Goal: Task Accomplishment & Management: Use online tool/utility

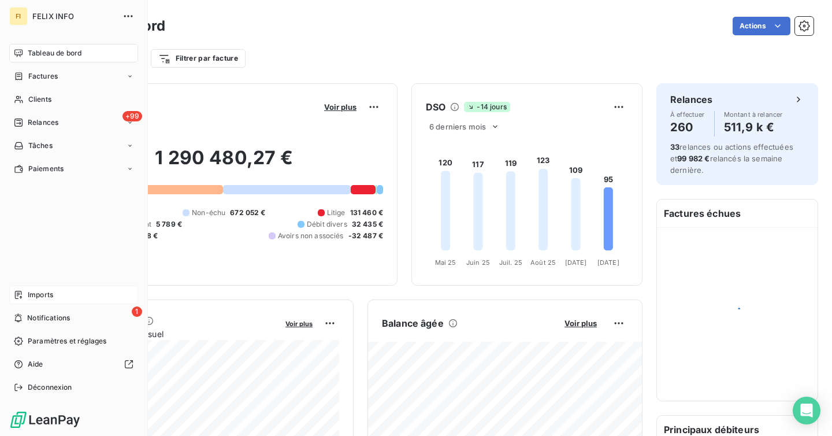
click at [66, 296] on div "Imports" at bounding box center [73, 294] width 129 height 18
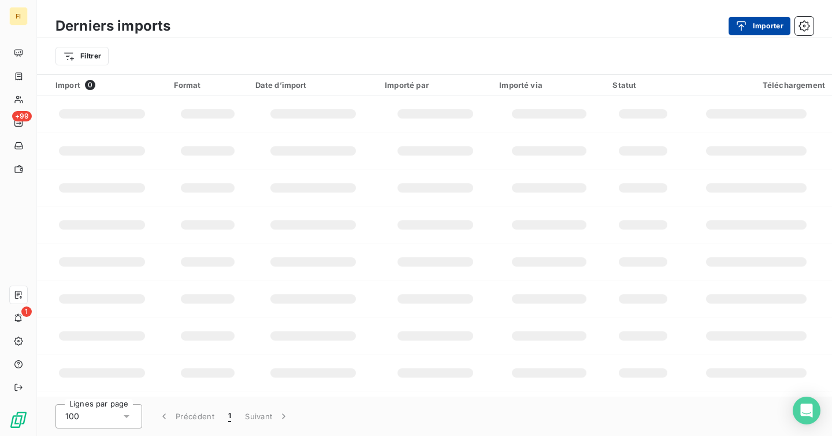
click at [756, 22] on button "Importer" at bounding box center [759, 26] width 62 height 18
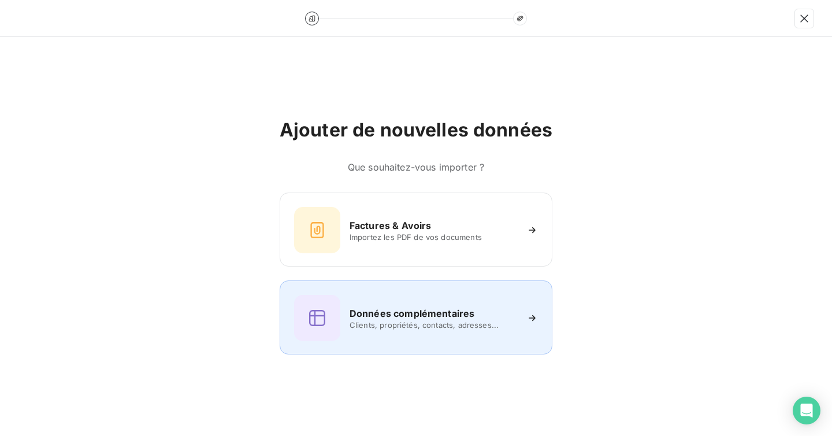
click at [412, 312] on h6 "Données complémentaires" at bounding box center [411, 313] width 125 height 14
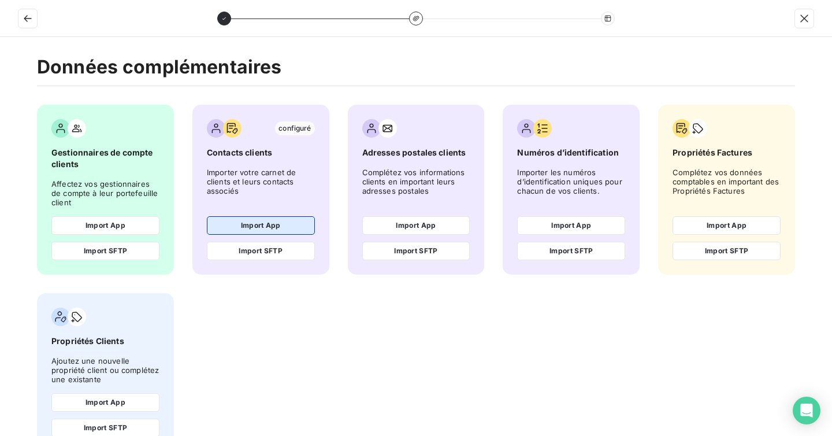
click at [265, 225] on button "Import App" at bounding box center [261, 225] width 108 height 18
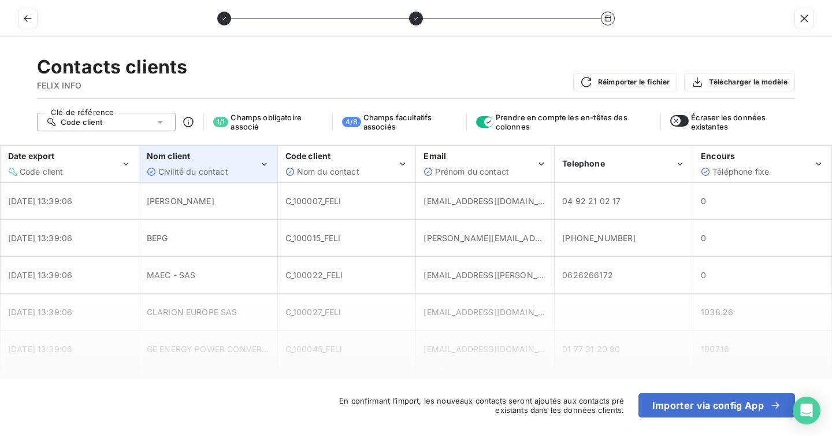
click at [242, 166] on div "Civilité du contact" at bounding box center [203, 172] width 113 height 12
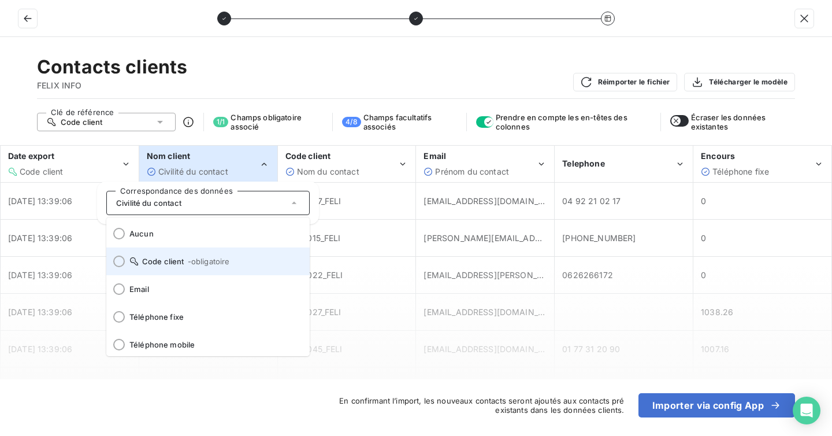
click at [226, 238] on li "Aucun" at bounding box center [207, 233] width 203 height 28
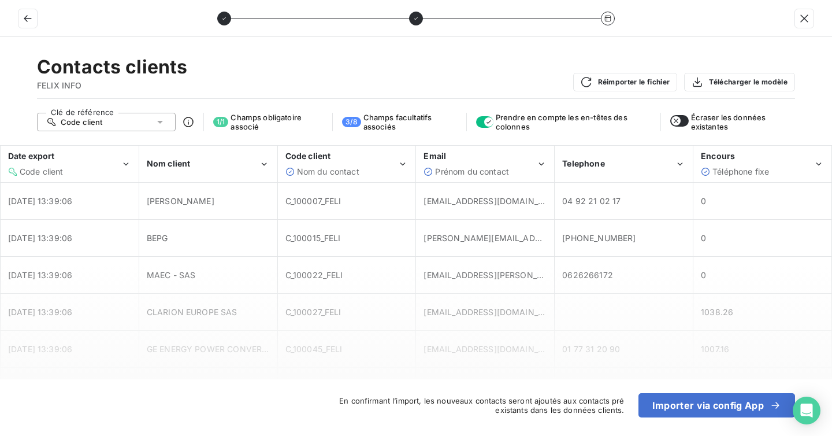
click at [226, 238] on span "BEPG" at bounding box center [208, 238] width 123 height 12
click at [340, 164] on div "Code client Nom du contact" at bounding box center [341, 163] width 113 height 27
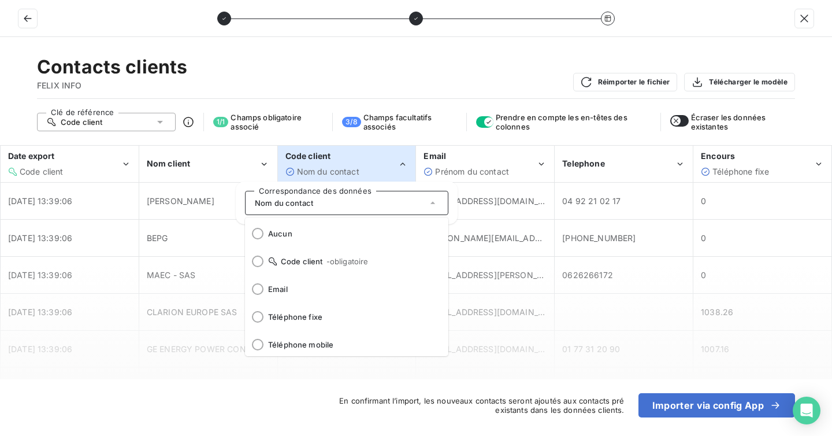
scroll to position [85, 0]
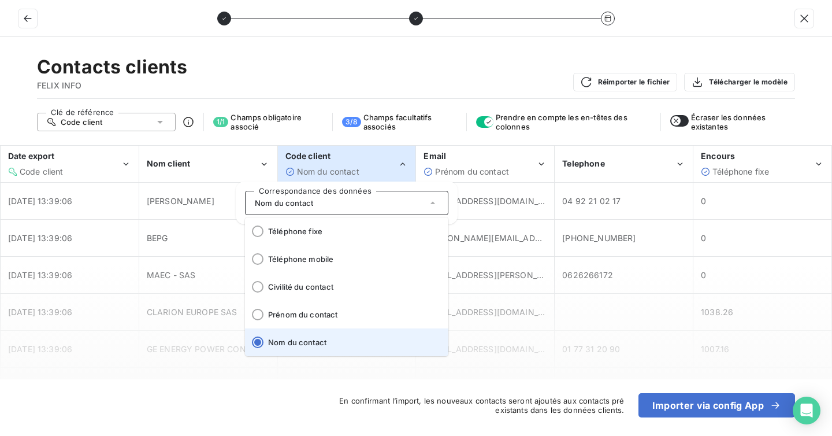
click at [294, 334] on li "Nom du contact" at bounding box center [346, 342] width 203 height 28
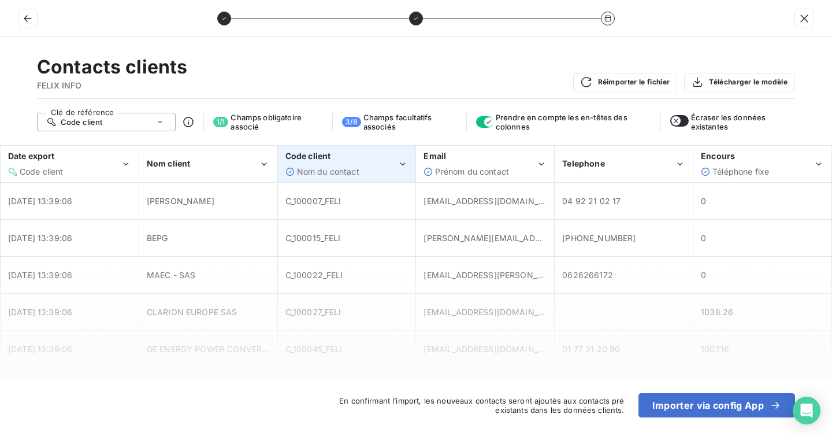
click at [326, 166] on div "Nom du contact" at bounding box center [328, 172] width 62 height 12
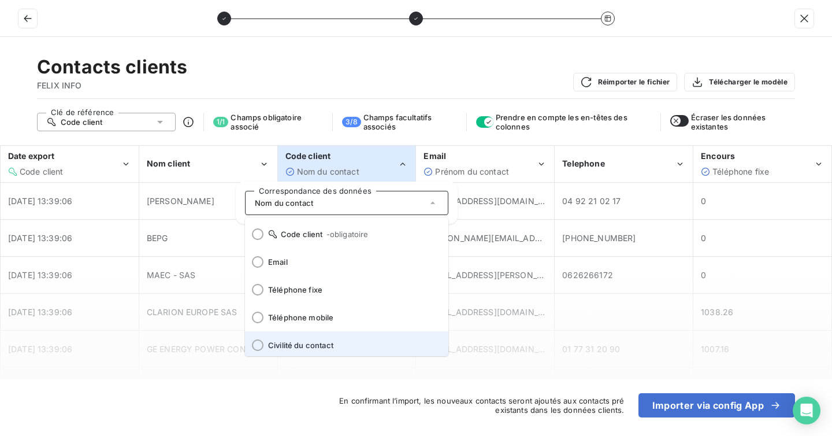
scroll to position [0, 0]
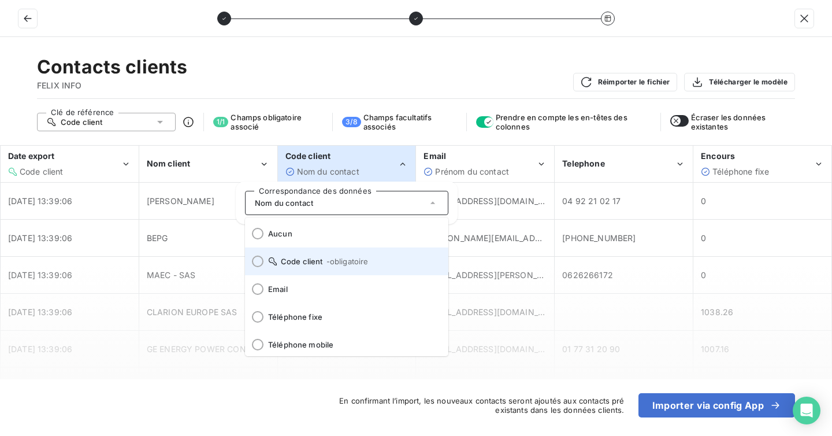
click at [330, 262] on span "- obligatoire" at bounding box center [347, 260] width 42 height 9
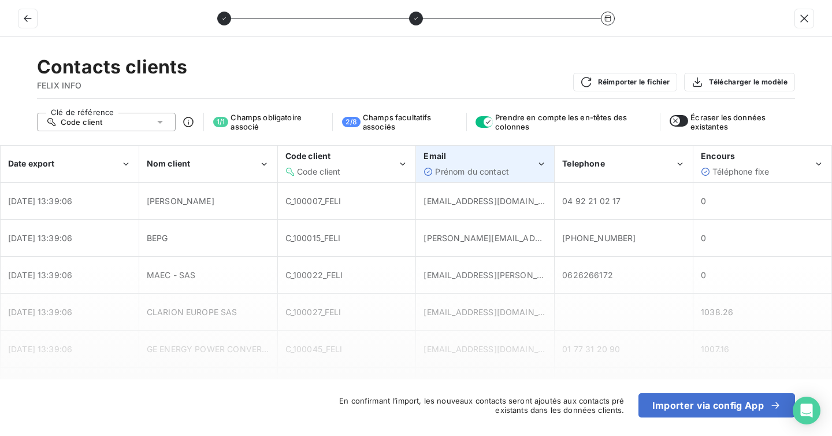
click at [485, 167] on span "Prénom du contact" at bounding box center [472, 171] width 74 height 10
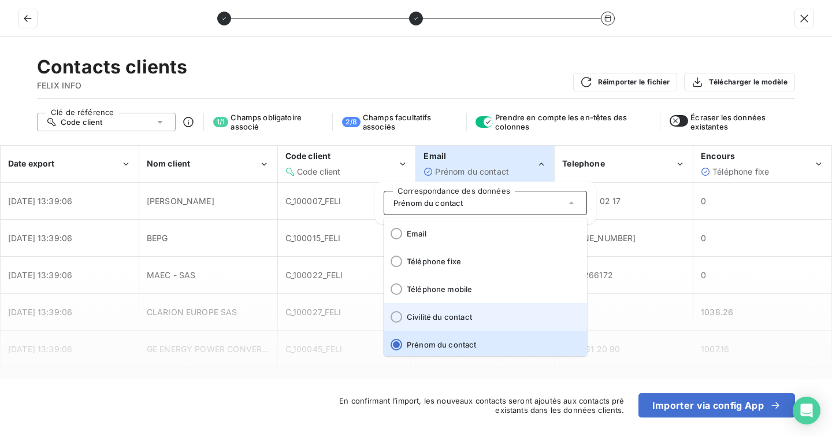
scroll to position [16, 0]
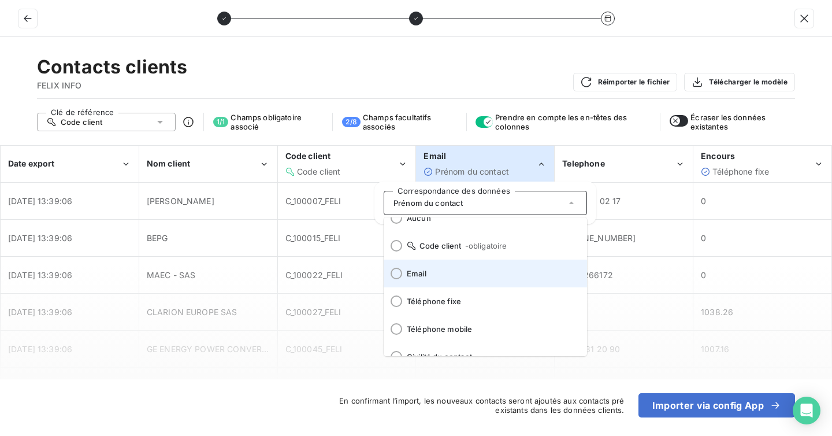
click at [456, 274] on span "Email" at bounding box center [492, 273] width 171 height 9
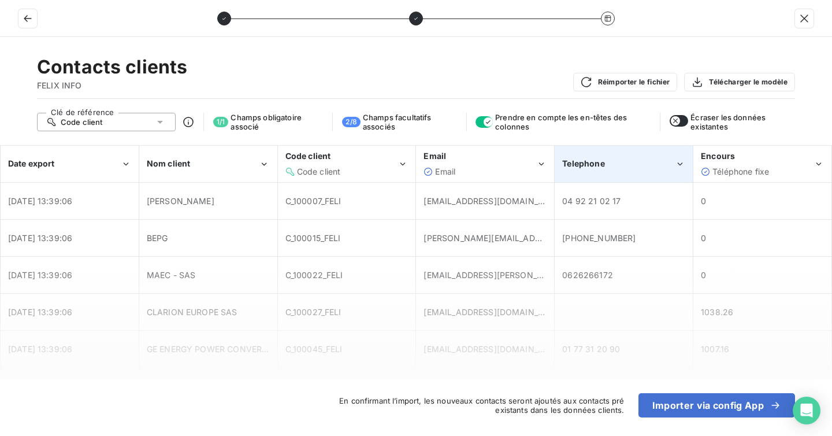
click at [638, 158] on div "Telephone" at bounding box center [618, 164] width 113 height 12
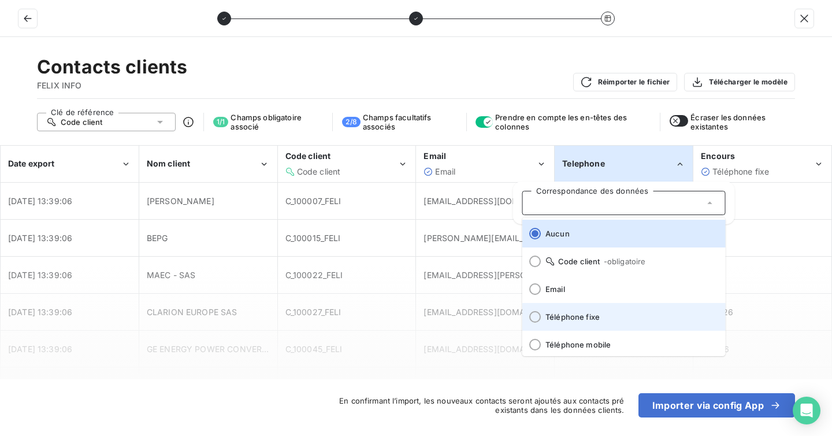
click at [592, 310] on li "Téléphone fixe" at bounding box center [623, 317] width 203 height 28
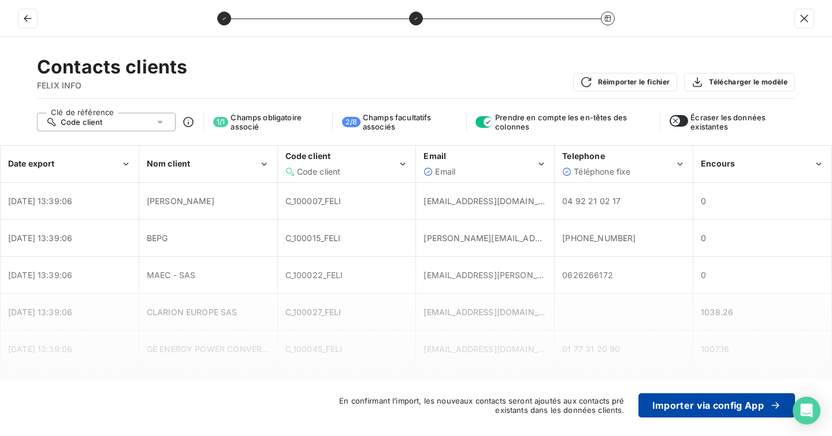
click at [686, 401] on button "Importer via config App" at bounding box center [716, 405] width 157 height 24
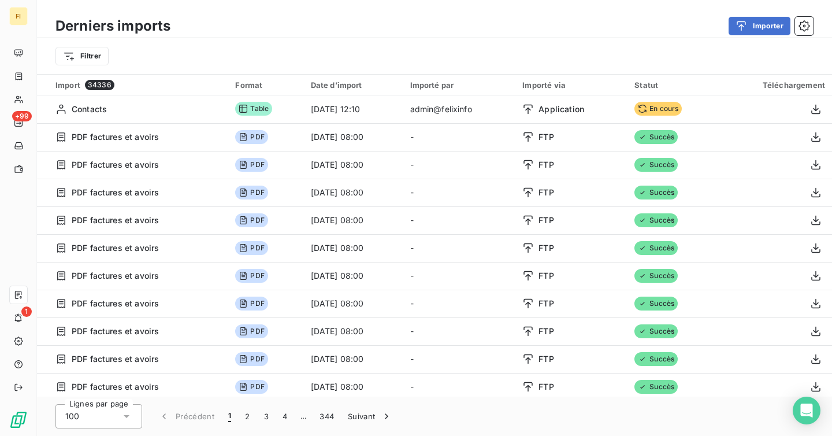
click at [728, 17] on button "Importer" at bounding box center [759, 26] width 62 height 18
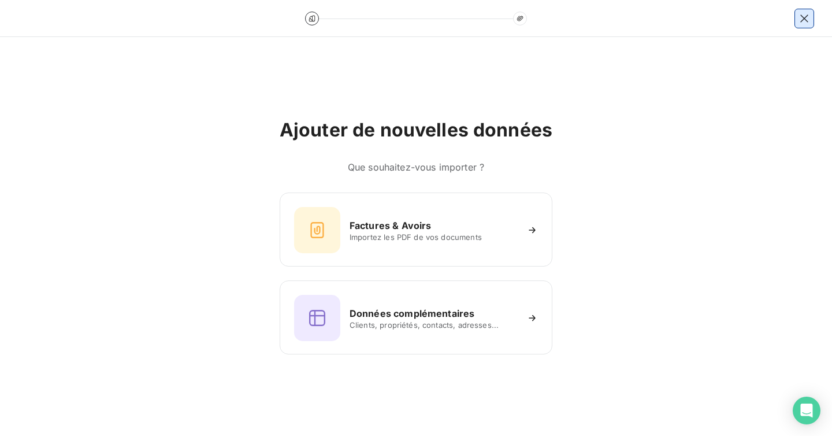
click at [803, 18] on icon "button" at bounding box center [804, 18] width 8 height 8
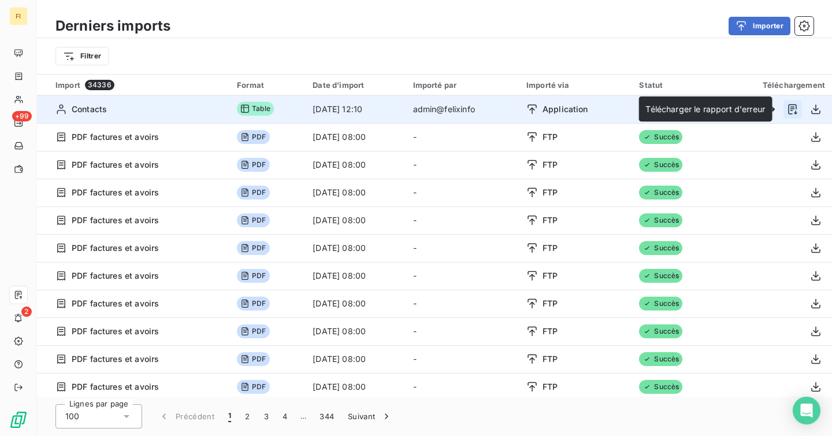
click at [792, 109] on icon "button" at bounding box center [793, 109] width 12 height 12
click at [790, 108] on icon "button" at bounding box center [793, 109] width 12 height 12
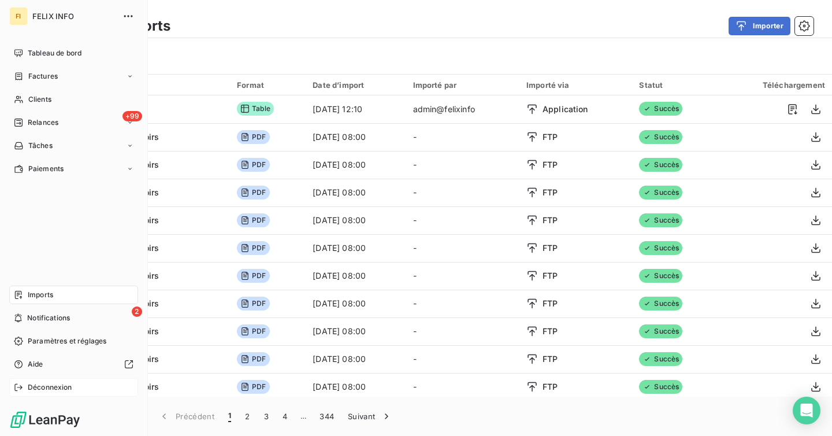
click at [36, 387] on span "Déconnexion" at bounding box center [50, 387] width 44 height 10
